Goal: Check status

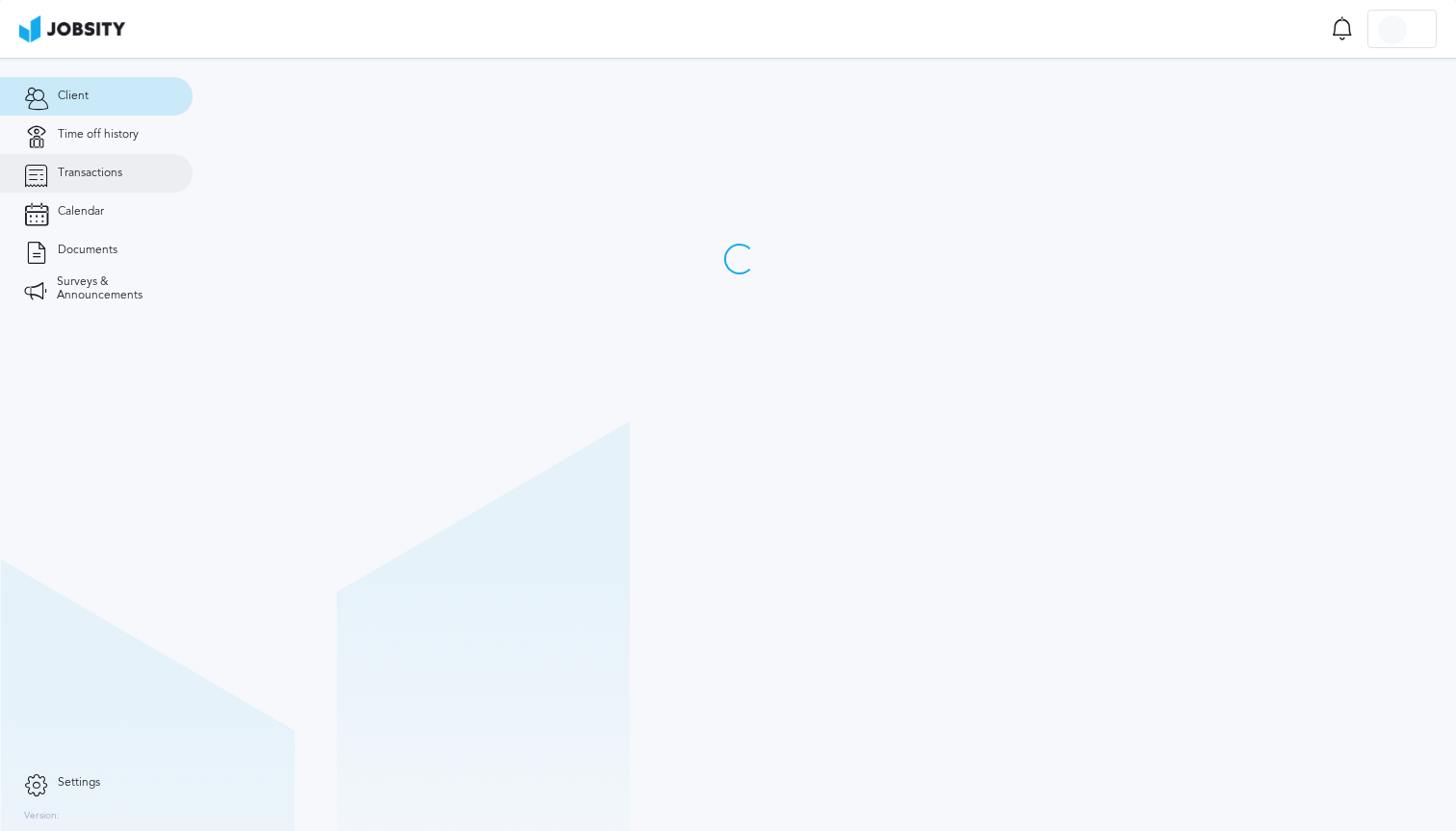
click at [125, 176] on link "Transactions" at bounding box center [96, 173] width 192 height 38
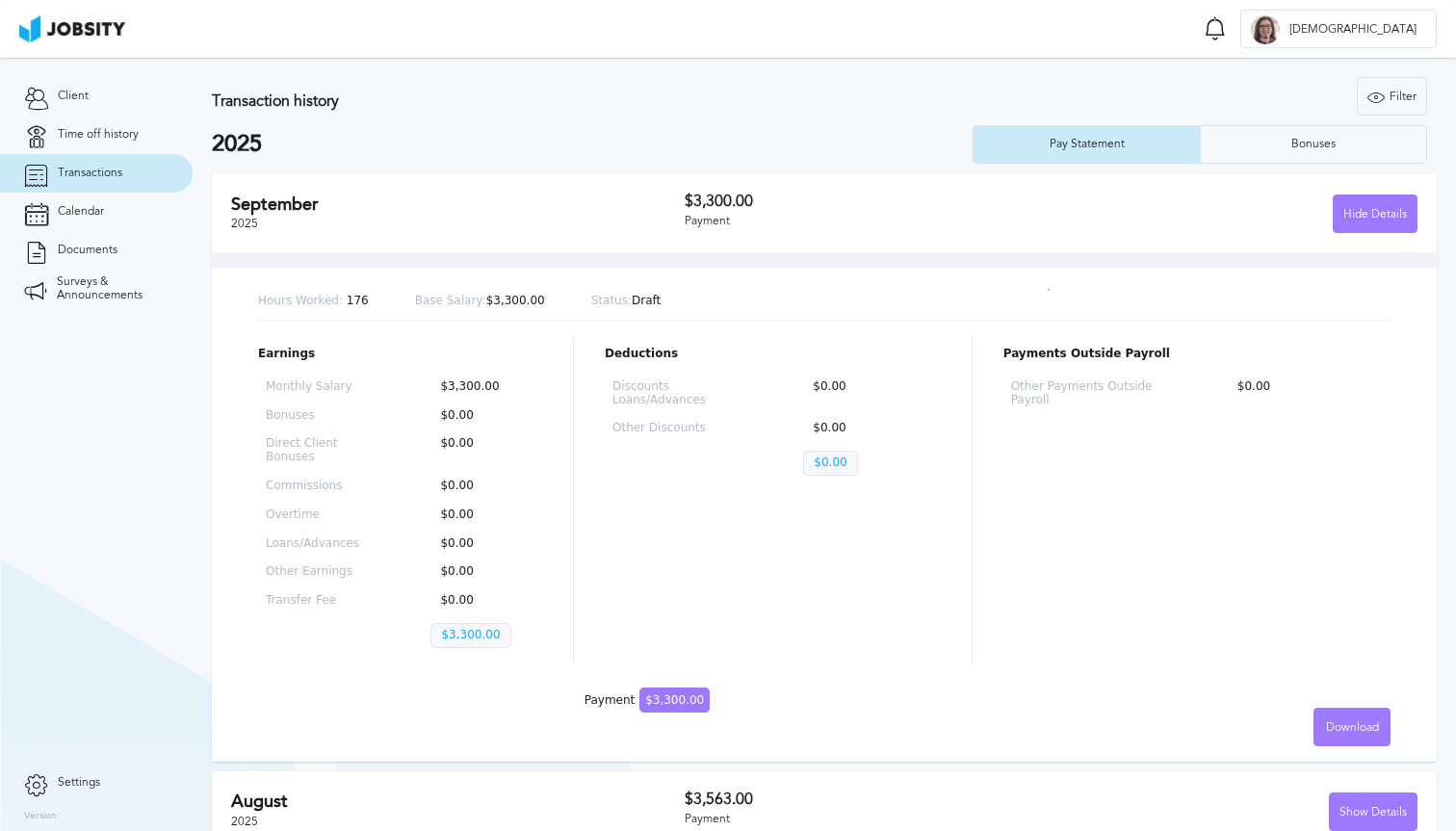
click at [632, 295] on p "Status: Draft" at bounding box center [627, 302] width 70 height 14
click at [649, 303] on div "Hours Worked: 176 Base Salary: $3,300.00 Status: Draft" at bounding box center [824, 302] width 1133 height 37
drag, startPoint x: 649, startPoint y: 303, endPoint x: 620, endPoint y: 302, distance: 29.0
click at [620, 302] on div "Hours Worked: 176 Base Salary: $3,300.00 Status: Draft" at bounding box center [824, 302] width 1133 height 37
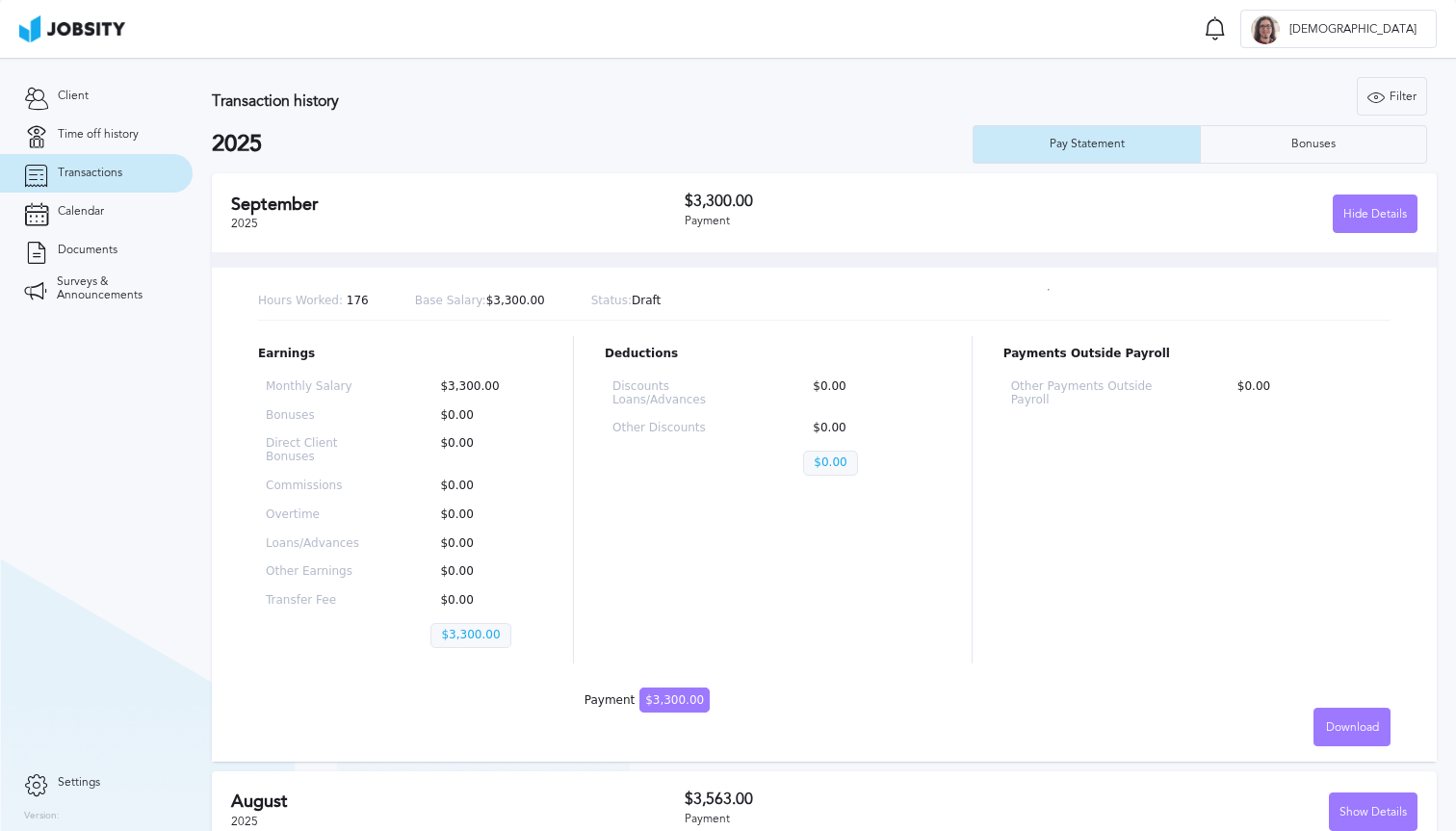
click at [609, 302] on span "Status:" at bounding box center [611, 301] width 40 height 14
drag, startPoint x: 609, startPoint y: 302, endPoint x: 630, endPoint y: 302, distance: 21.0
click at [630, 302] on p "Status: Draft" at bounding box center [627, 302] width 70 height 14
click at [716, 288] on div "Hours Worked: 176 Base Salary: $3,300.00 Status: Draft" at bounding box center [824, 302] width 1133 height 37
click at [643, 304] on p "Status: Draft" at bounding box center [627, 302] width 70 height 14
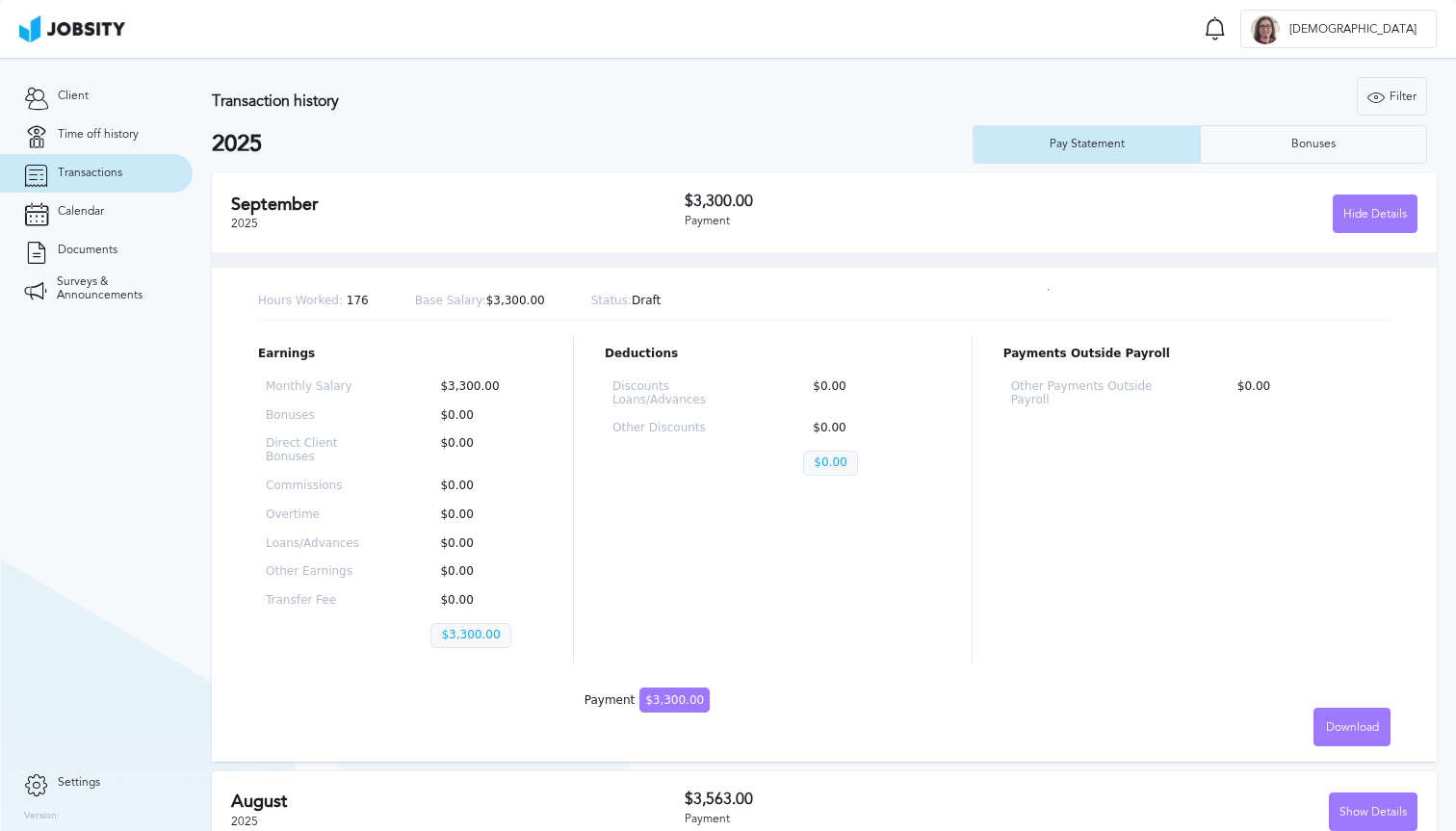
click at [401, 601] on div "Monthly Salary $3,300.00 Bonuses $0.00 Direct Client Bonuses $0.00 Commissions …" at bounding box center [399, 519] width 284 height 291
click at [770, 256] on div "Hours Worked: 176 Base Salary: $3,300.00 Status: Draft Earnings Monthly Salary …" at bounding box center [824, 506] width 1226 height 509
click at [783, 248] on div "September 2025 $3,300.00 Payment Hide Details" at bounding box center [824, 213] width 1226 height 79
click at [639, 303] on p "Status: Draft" at bounding box center [627, 302] width 70 height 14
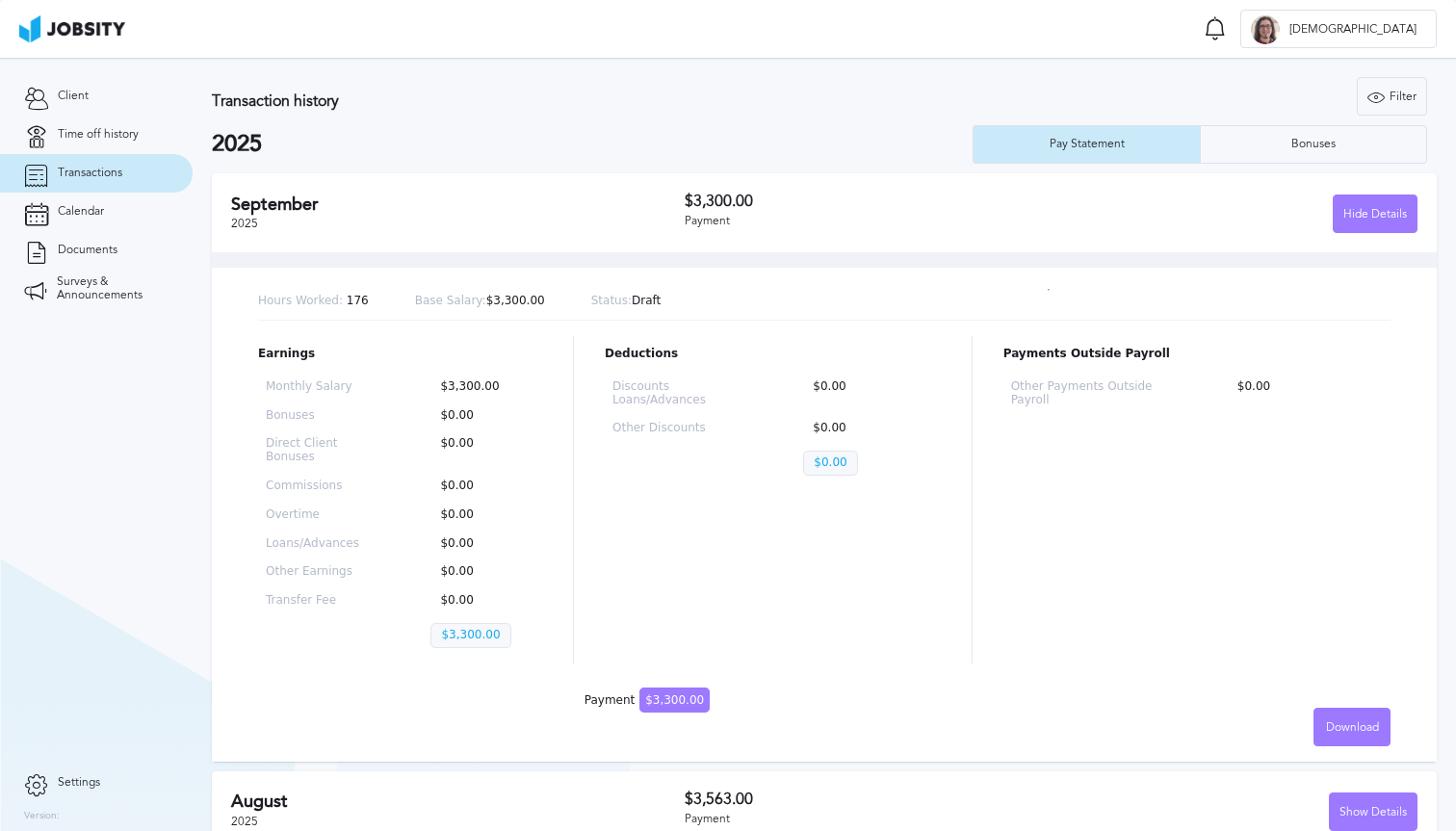
click at [741, 317] on div "Hours Worked: 176 Base Salary: $3,300.00 Status: Draft" at bounding box center [824, 302] width 1133 height 37
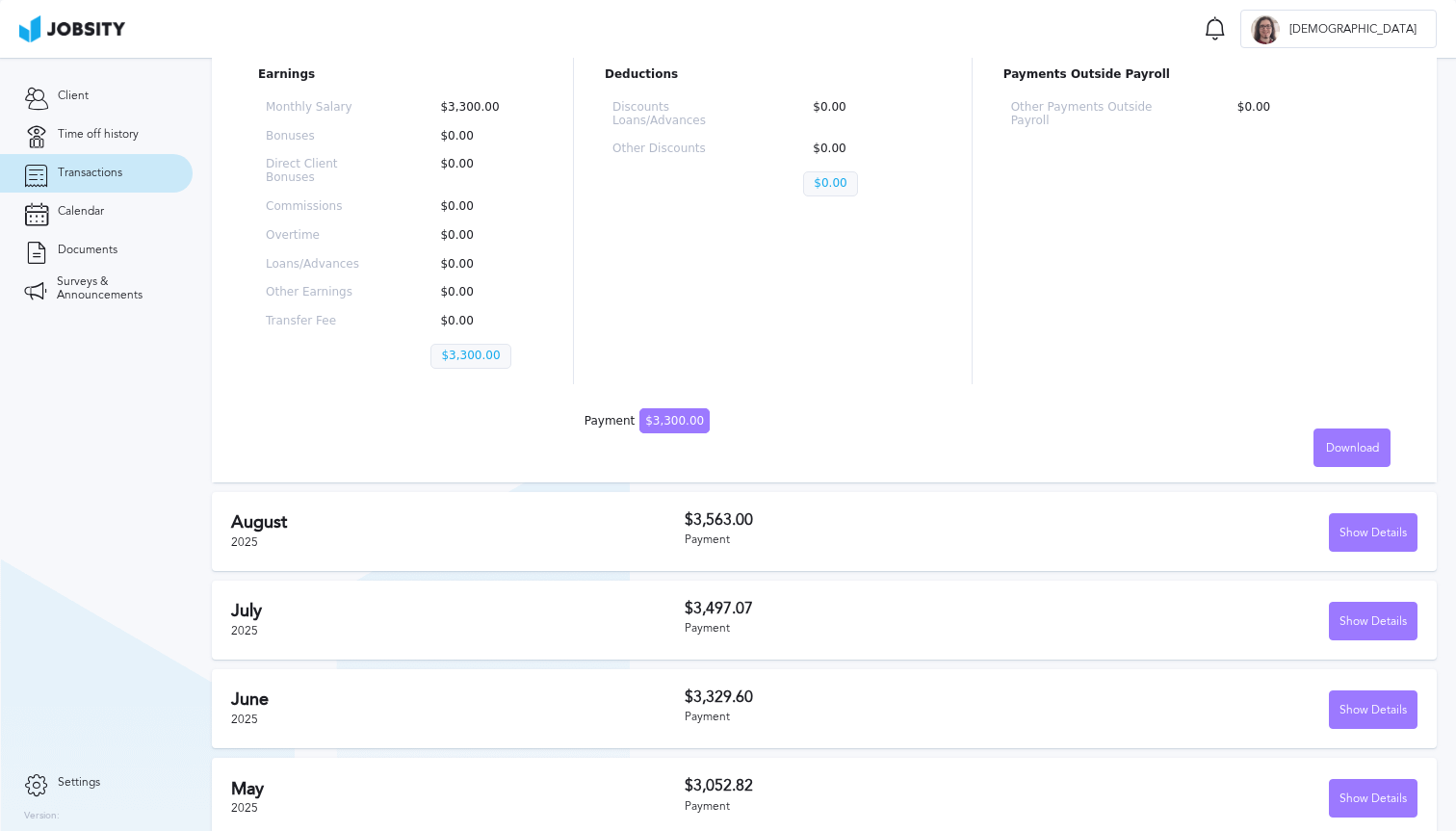
scroll to position [277, 0]
click at [819, 576] on div "September 2025 $3,300.00 Payment Hide Details Hours Worked: 176 Base Salary: $3…" at bounding box center [824, 549] width 1226 height 1308
click at [1381, 561] on div "August 2025 $3,563.00 Payment Show Details" at bounding box center [824, 533] width 1226 height 79
click at [1381, 527] on div "Show Details" at bounding box center [1373, 535] width 87 height 38
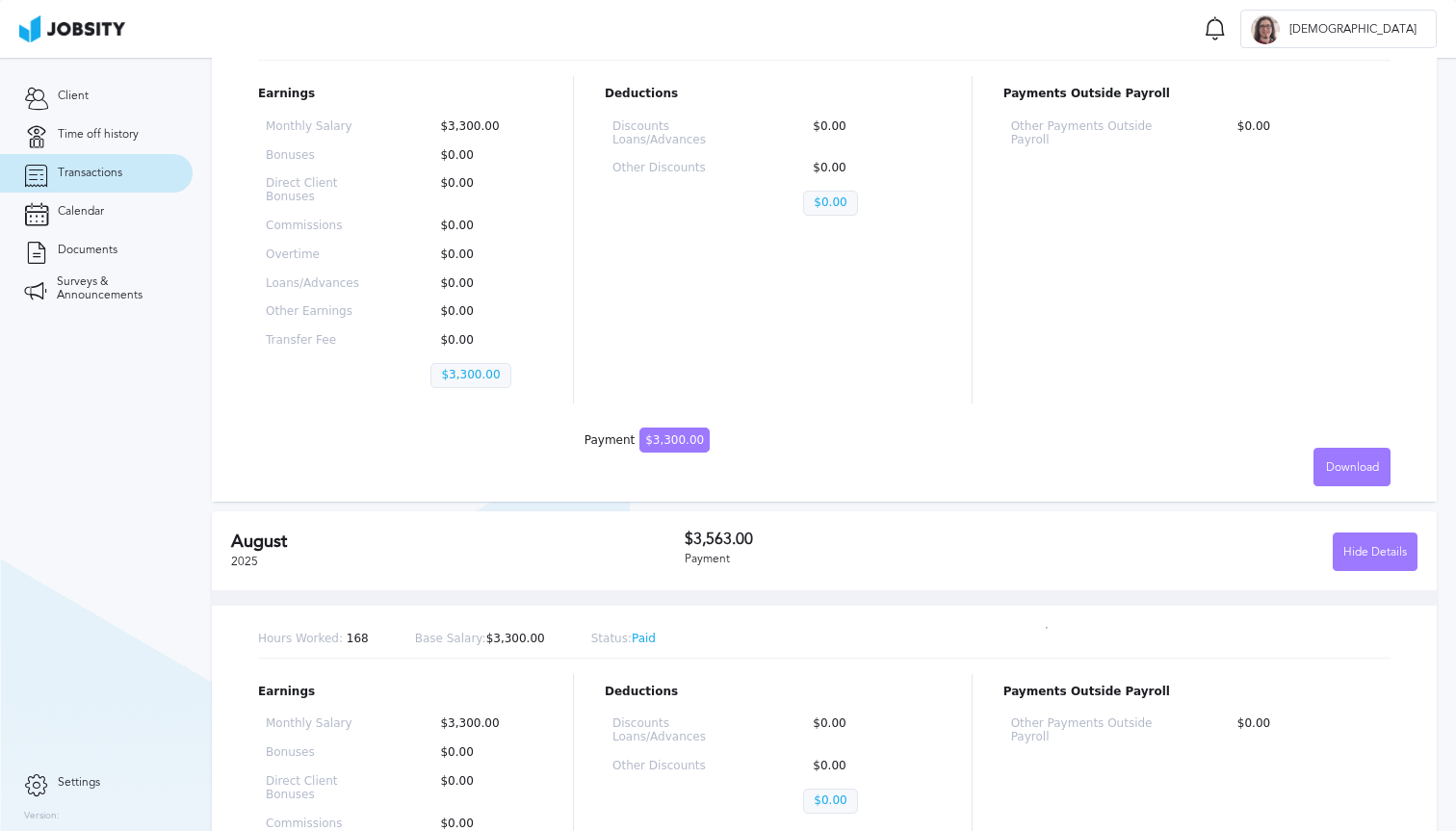
scroll to position [0, 0]
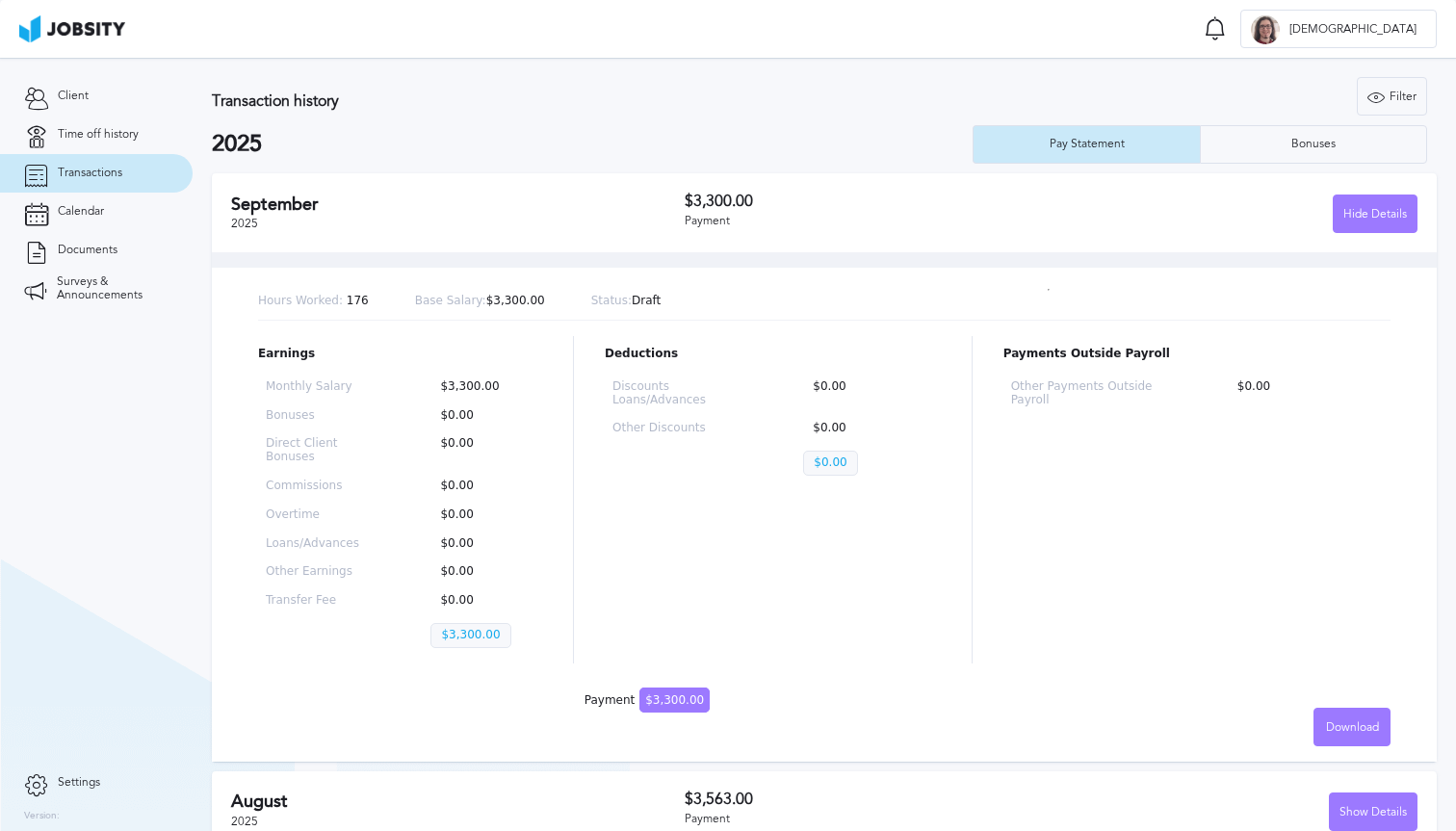
click at [634, 308] on p "Status: Draft" at bounding box center [627, 302] width 70 height 14
click at [733, 323] on div "Hours Worked: 176 Base Salary: $3,300.00 Status: Draft Earnings Monthly Salary …" at bounding box center [824, 506] width 1226 height 509
click at [637, 302] on p "Status: Draft" at bounding box center [627, 302] width 70 height 14
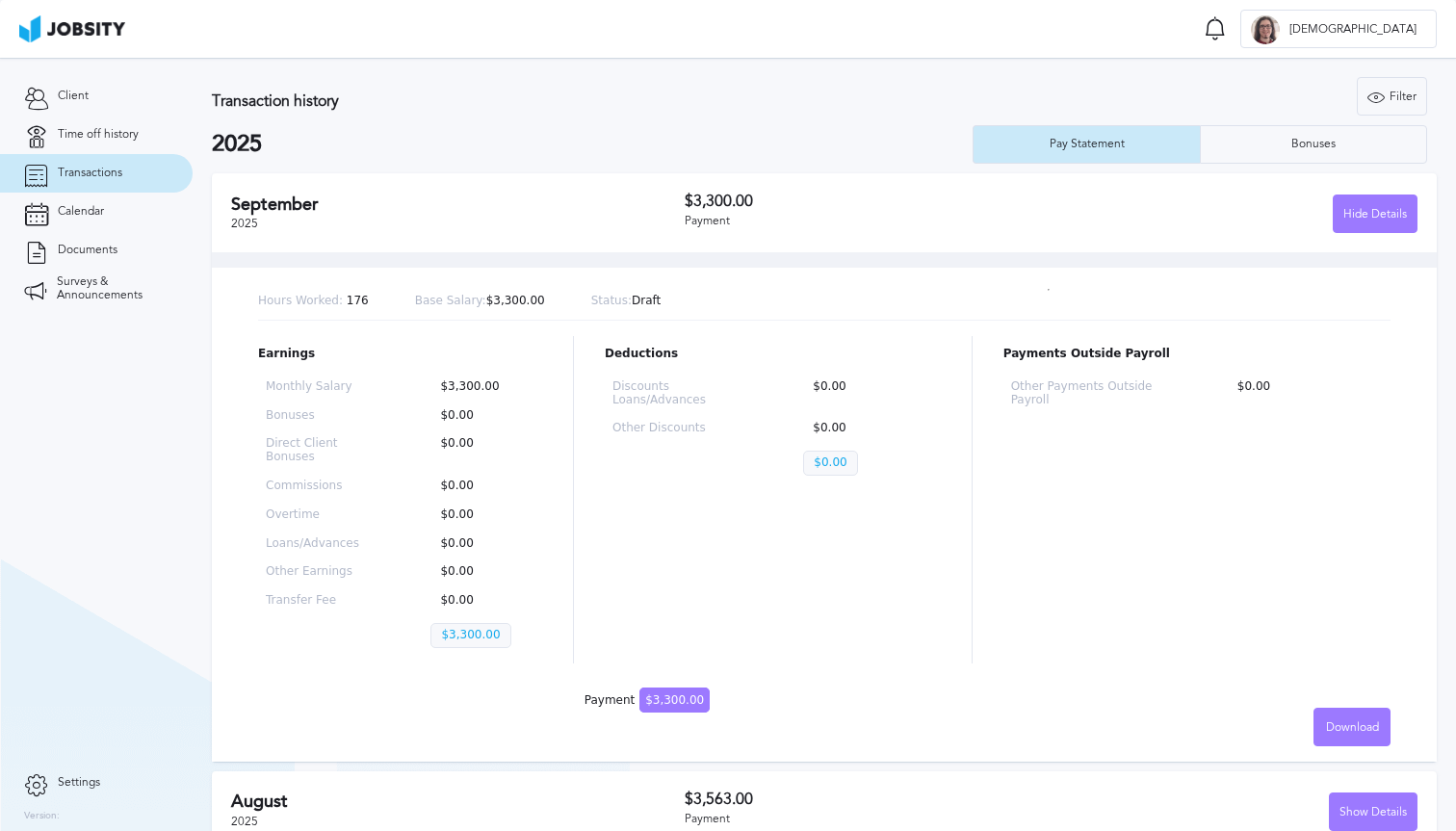
click at [514, 225] on div "[DATE]" at bounding box center [458, 213] width 454 height 37
